Goal: Task Accomplishment & Management: Manage account settings

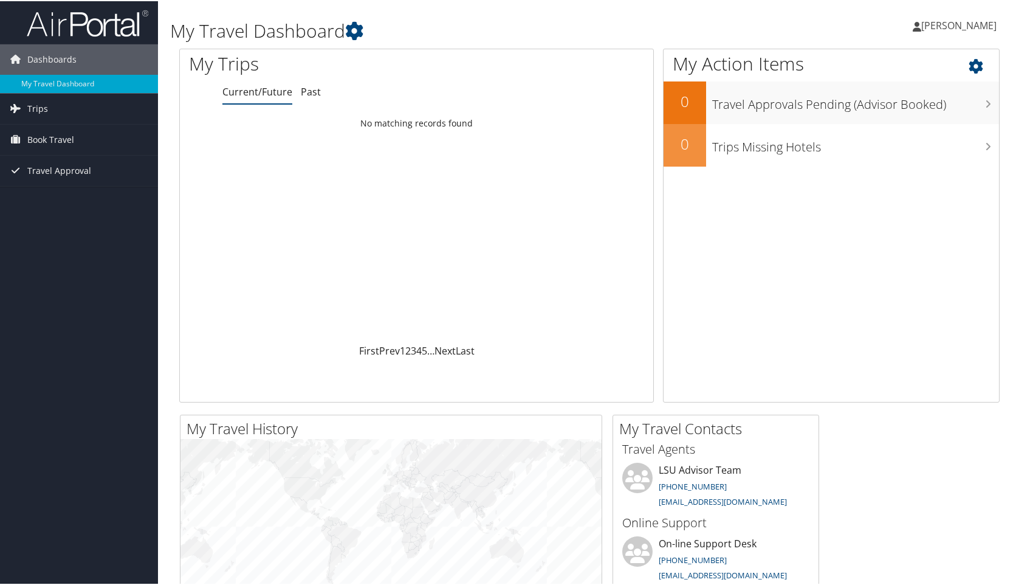
click at [910, 67] on icon at bounding box center [987, 62] width 36 height 21
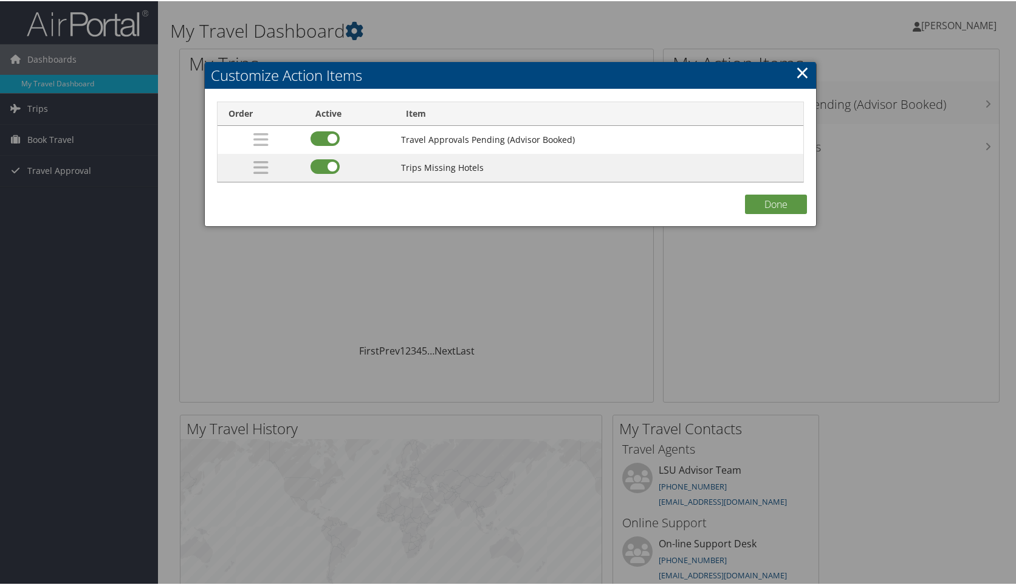
click at [797, 71] on link "×" at bounding box center [803, 71] width 14 height 24
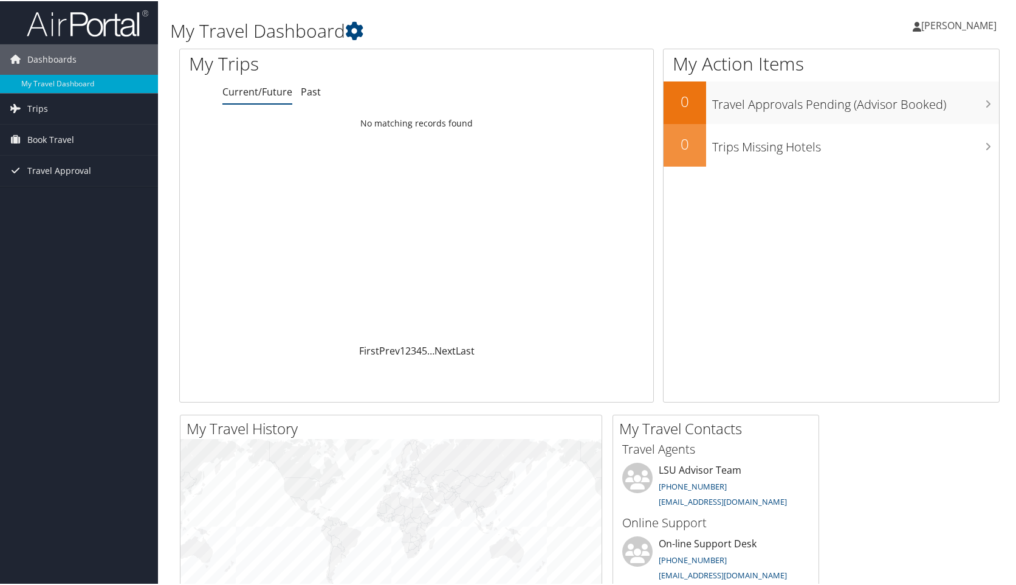
click at [551, 245] on div "Loading... No matching records found" at bounding box center [417, 226] width 474 height 231
click at [436, 214] on div "Loading... No matching records found" at bounding box center [417, 226] width 474 height 231
click at [505, 184] on div "Loading... No matching records found" at bounding box center [417, 226] width 474 height 231
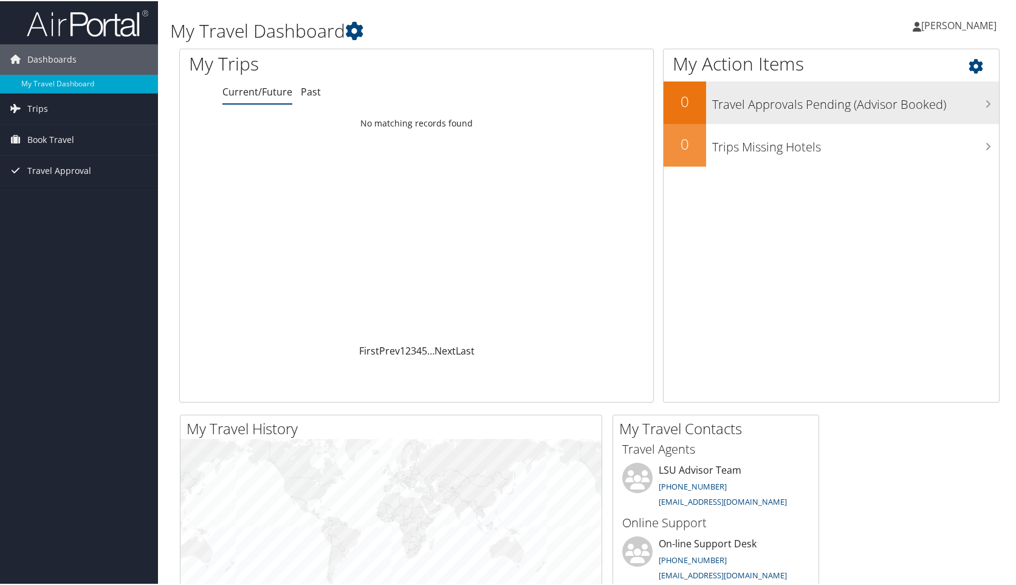
click at [862, 104] on h3 "Travel Approvals Pending (Advisor Booked)" at bounding box center [855, 100] width 287 height 23
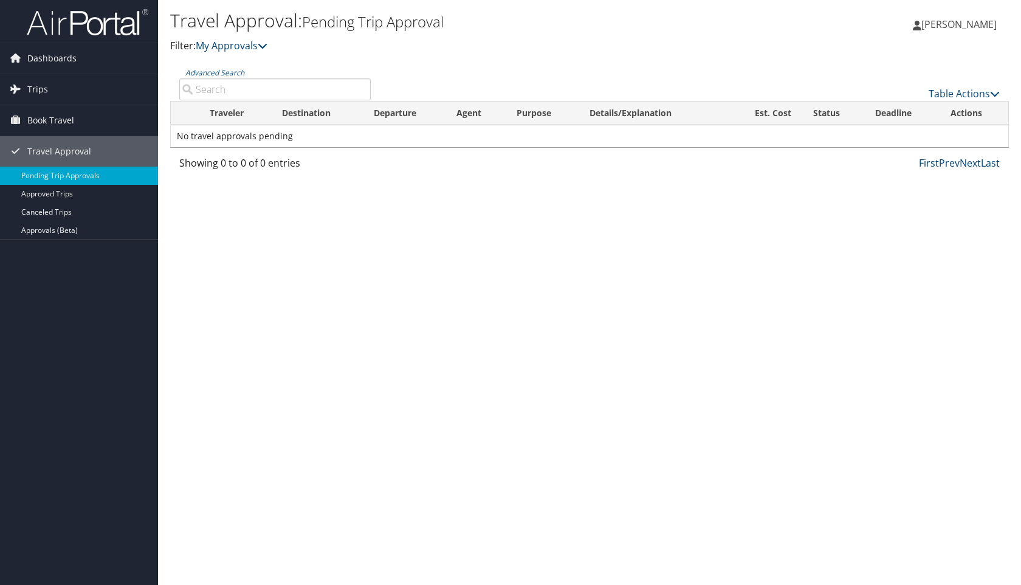
click at [414, 230] on div "Travel Approval: Pending Trip Approval Filter: My Approvals [GEOGRAPHIC_DATA] W…" at bounding box center [589, 292] width 863 height 585
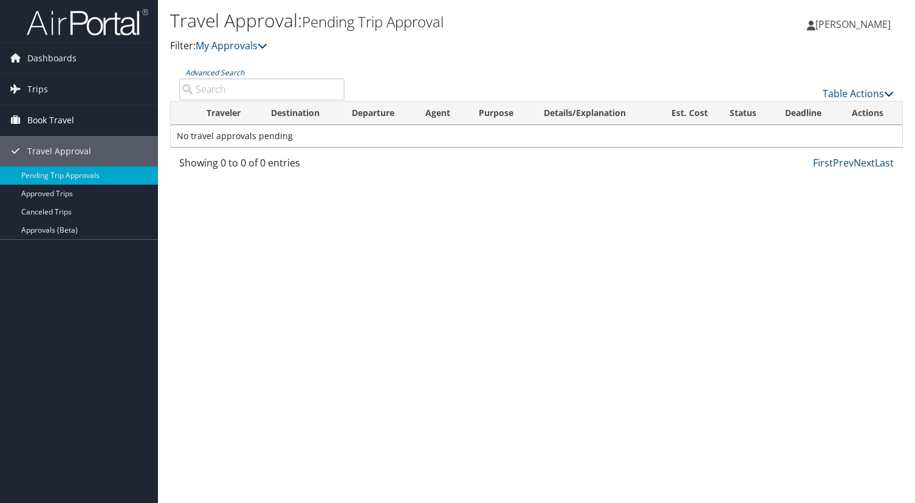
click at [68, 123] on span "Book Travel" at bounding box center [50, 120] width 47 height 30
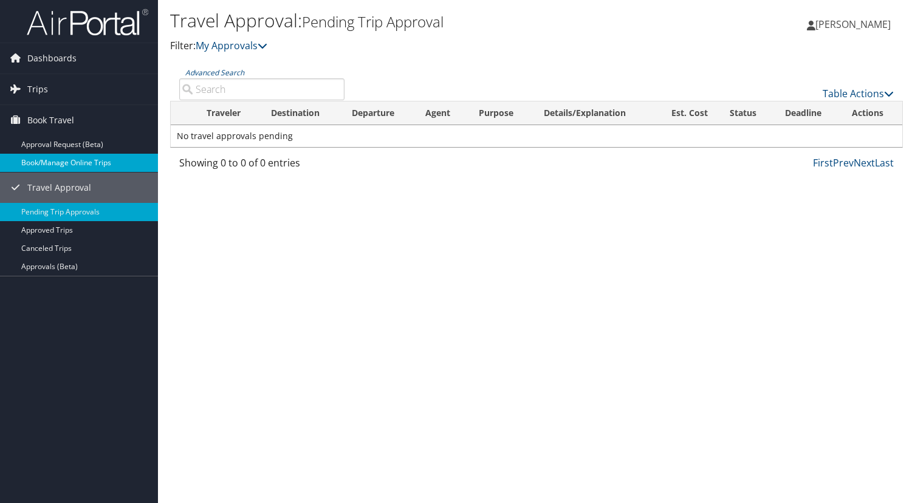
click at [103, 161] on link "Book/Manage Online Trips" at bounding box center [79, 163] width 158 height 18
